Goal: Task Accomplishment & Management: Manage account settings

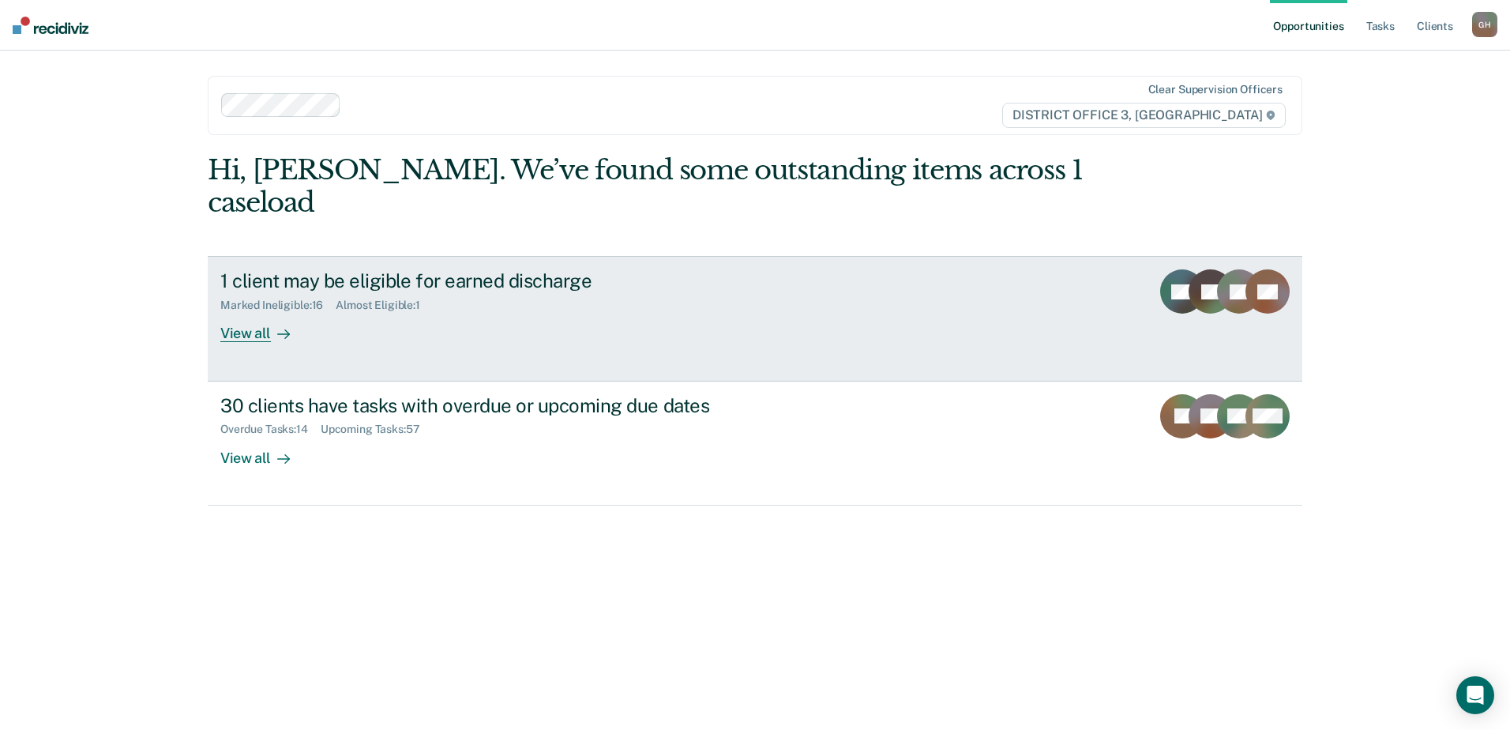
click at [339, 298] on div "Almost Eligible : 1" at bounding box center [384, 304] width 97 height 13
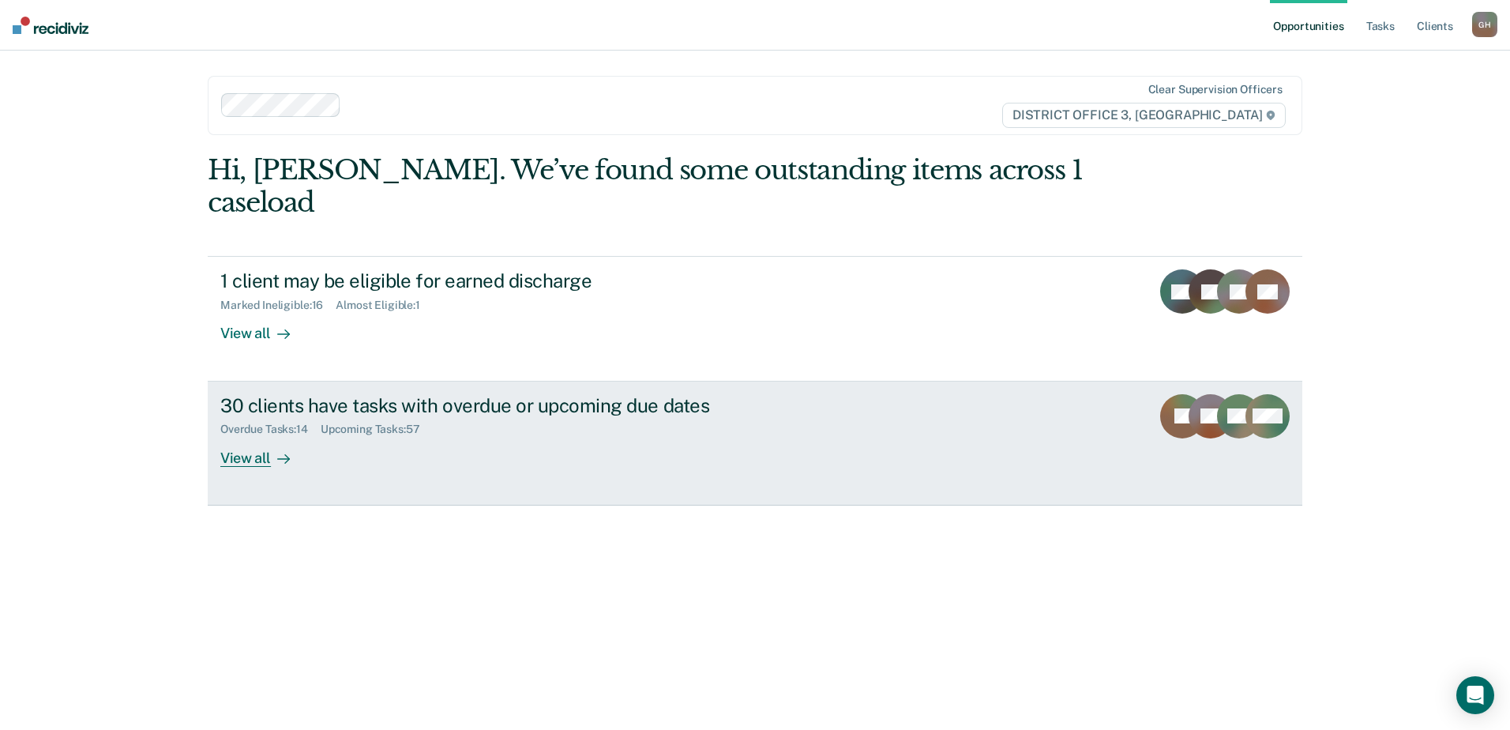
click at [371, 422] on div "Upcoming Tasks : 57" at bounding box center [377, 428] width 112 height 13
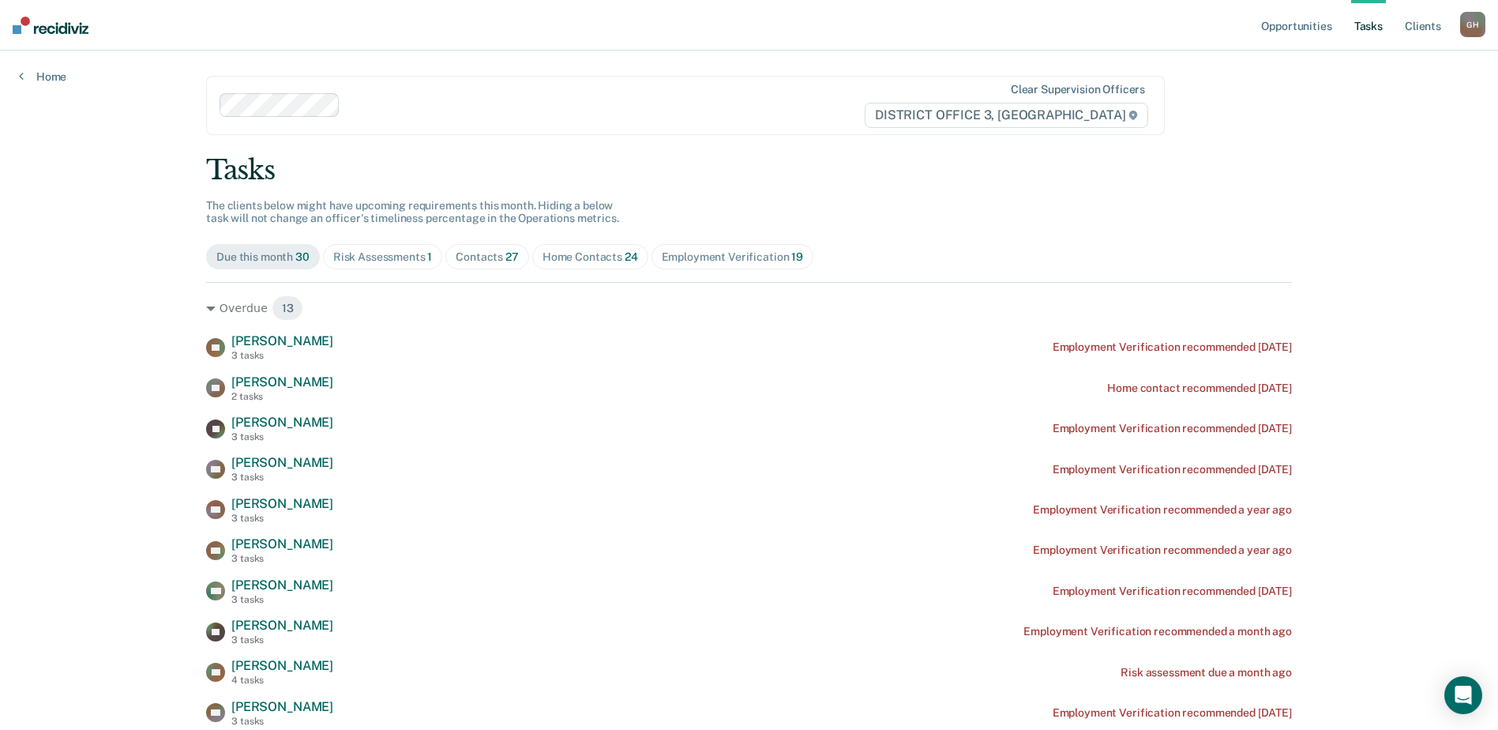
click at [381, 254] on div "Risk Assessments 1" at bounding box center [382, 256] width 99 height 13
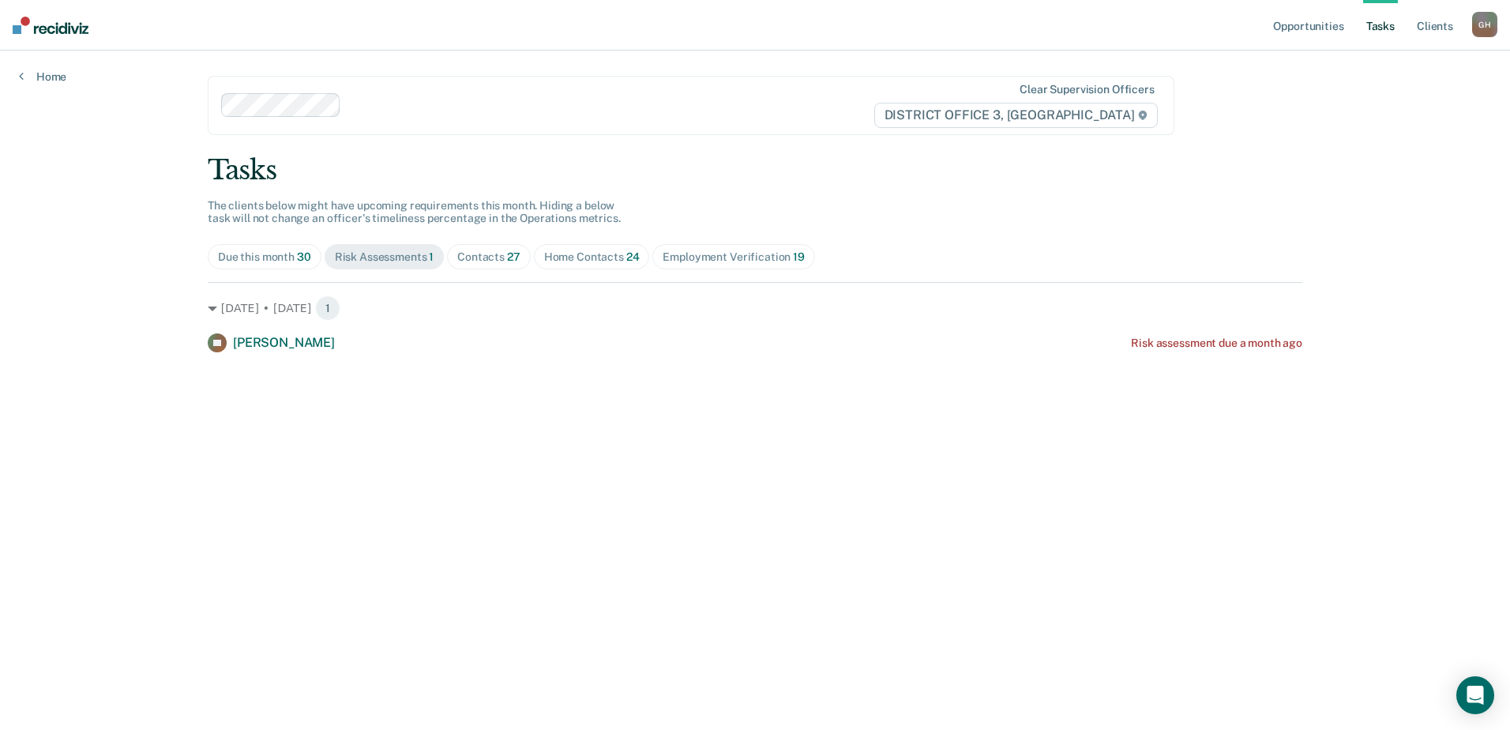
click at [284, 246] on span "Due this month 30" at bounding box center [265, 256] width 114 height 25
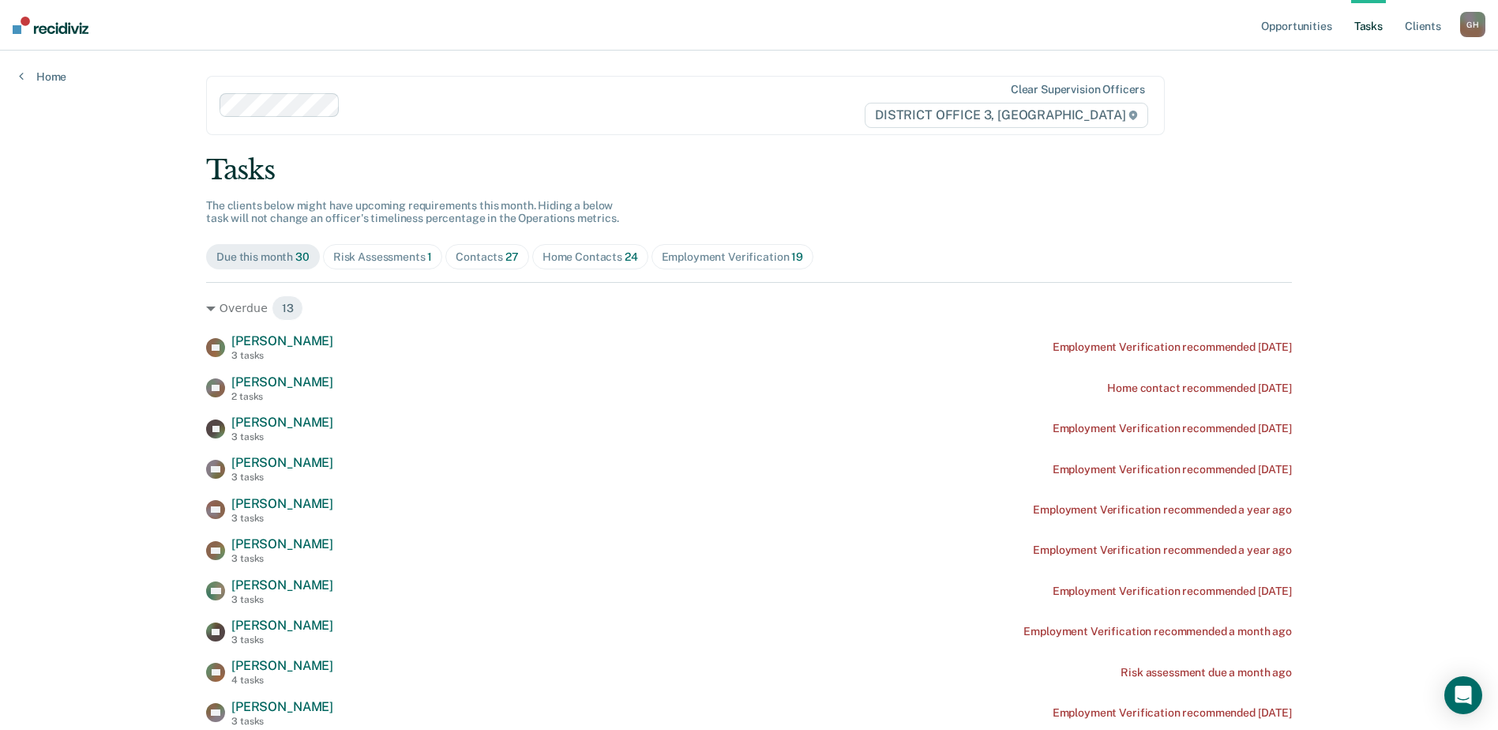
click at [1364, 13] on link "Tasks" at bounding box center [1368, 25] width 35 height 51
click at [576, 255] on div "Home Contacts 24" at bounding box center [590, 256] width 96 height 13
